Goal: Go to known website: Access a specific website the user already knows

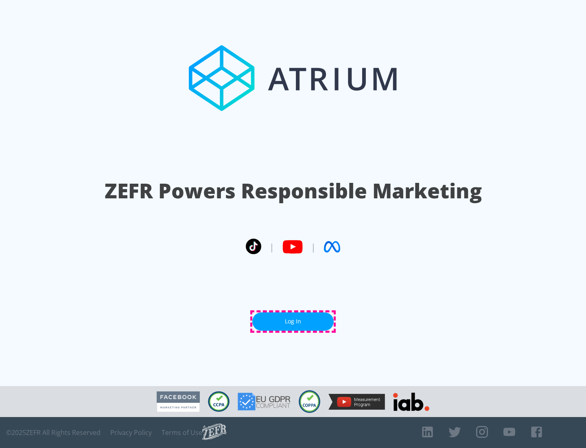
click at [293, 321] on link "Log In" at bounding box center [292, 321] width 81 height 18
